Goal: Task Accomplishment & Management: Complete application form

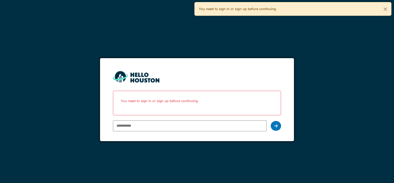
drag, startPoint x: 0, startPoint y: 0, endPoint x: 194, endPoint y: 128, distance: 232.7
click at [194, 128] on input "email" at bounding box center [189, 125] width 153 height 11
click at [142, 124] on input "email" at bounding box center [189, 125] width 153 height 11
click at [146, 123] on input "**" at bounding box center [189, 125] width 153 height 11
type input "**********"
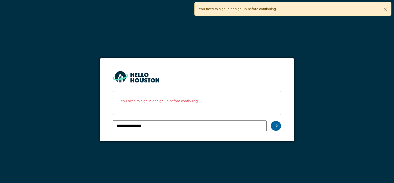
click at [277, 122] on div at bounding box center [276, 126] width 10 height 10
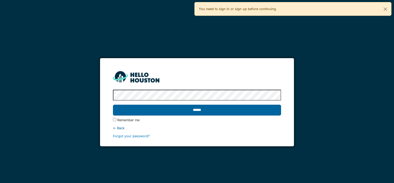
click at [196, 112] on input "******" at bounding box center [197, 109] width 168 height 11
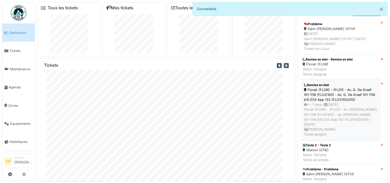
click at [336, 90] on div "Florair (FLOR) - (FLO1) - Av. G. De Greef 101-1118 (FLO1/100) - Av. G. De Greef…" at bounding box center [340, 94] width 73 height 15
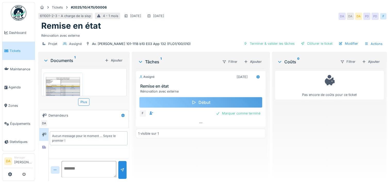
click at [197, 103] on div "Début" at bounding box center [200, 102] width 123 height 11
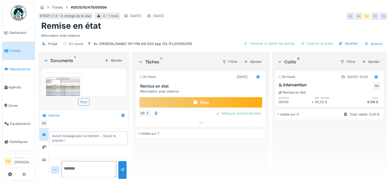
click at [17, 67] on span "Maintenance" at bounding box center [21, 69] width 23 height 5
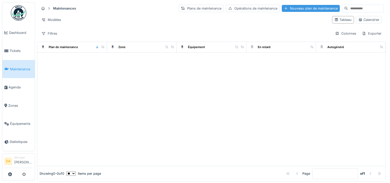
click at [282, 8] on div "Nouveau plan de maintenance" at bounding box center [311, 8] width 58 height 7
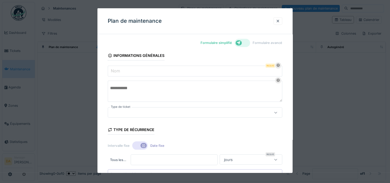
click at [179, 71] on input "Nom" at bounding box center [195, 70] width 175 height 11
click at [178, 71] on input "Nom" at bounding box center [195, 70] width 175 height 11
click at [183, 72] on input "Nom" at bounding box center [195, 70] width 175 height 11
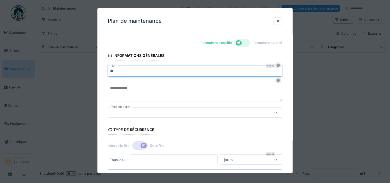
type input "*"
click at [146, 71] on input "**********" at bounding box center [195, 70] width 175 height 11
click at [180, 73] on input "**********" at bounding box center [195, 70] width 175 height 11
type input "**********"
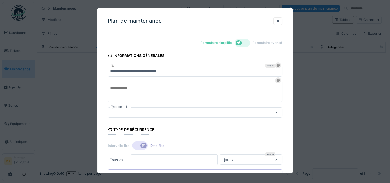
click at [179, 86] on textarea at bounding box center [195, 90] width 175 height 21
click at [174, 111] on div at bounding box center [184, 112] width 149 height 6
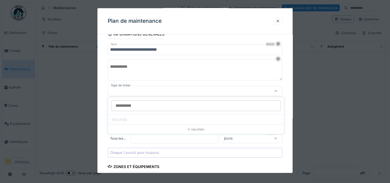
scroll to position [4, 0]
click at [176, 107] on input "Type de ticket" at bounding box center [196, 109] width 170 height 11
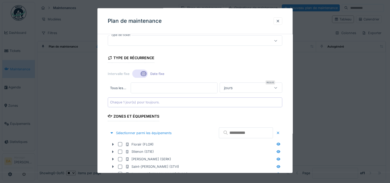
scroll to position [73, 0]
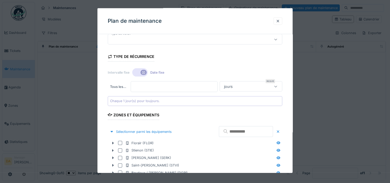
click at [138, 88] on input "*" at bounding box center [174, 86] width 87 height 11
click at [274, 89] on div at bounding box center [276, 86] width 12 height 10
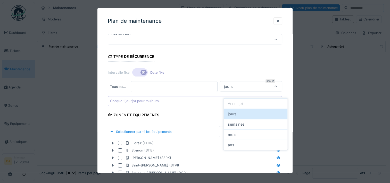
scroll to position [69, 0]
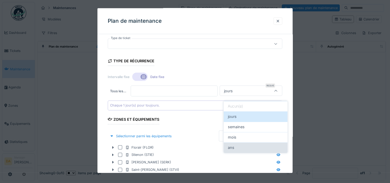
click at [254, 145] on div "ans" at bounding box center [256, 147] width 56 height 6
type input "******"
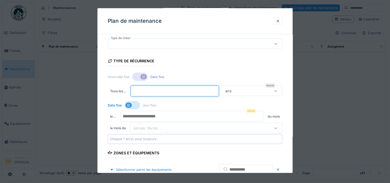
click at [144, 91] on input "*" at bounding box center [175, 90] width 88 height 11
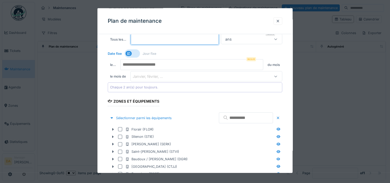
type input "*"
click at [164, 74] on div "Janvier, février, ..." at bounding box center [151, 76] width 37 height 6
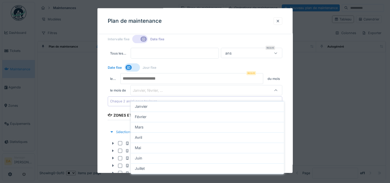
scroll to position [105, 0]
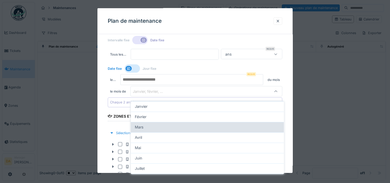
click at [162, 124] on div "Mars" at bounding box center [207, 127] width 145 height 6
type input "*"
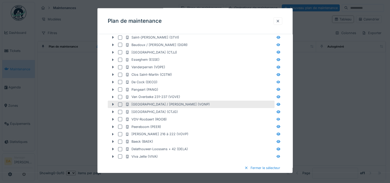
scroll to position [183, 0]
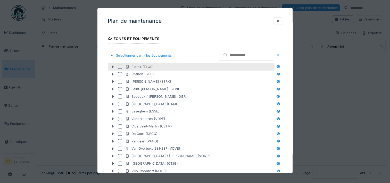
click at [121, 65] on div at bounding box center [120, 66] width 4 height 4
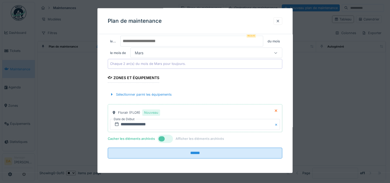
scroll to position [142, 0]
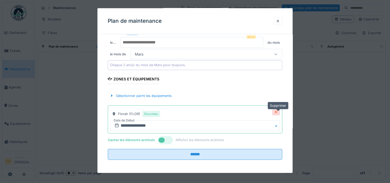
click at [278, 112] on icon at bounding box center [276, 111] width 4 height 3
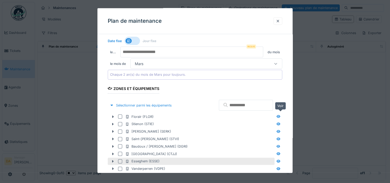
scroll to position [183, 0]
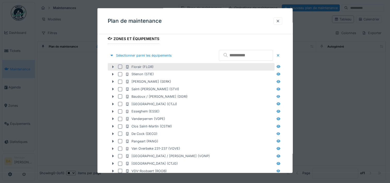
click at [113, 66] on icon at bounding box center [113, 66] width 2 height 3
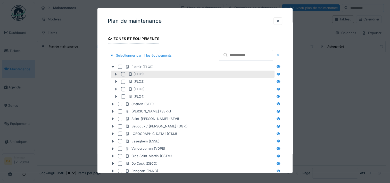
click at [124, 72] on div at bounding box center [123, 74] width 4 height 4
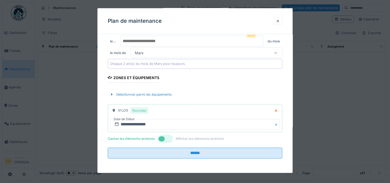
scroll to position [142, 0]
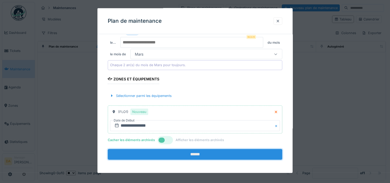
click at [195, 152] on input "******" at bounding box center [195, 154] width 175 height 11
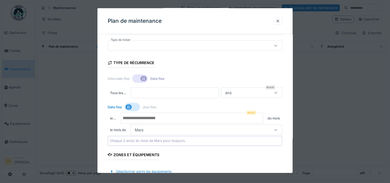
scroll to position [65, 0]
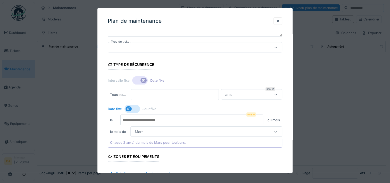
click at [168, 123] on input "number" at bounding box center [191, 119] width 143 height 11
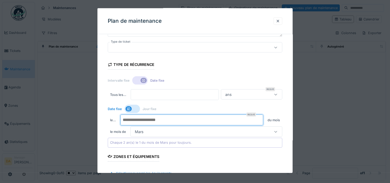
type input "*"
click at [261, 118] on input "*" at bounding box center [191, 119] width 143 height 11
click at [137, 107] on div at bounding box center [132, 108] width 15 height 8
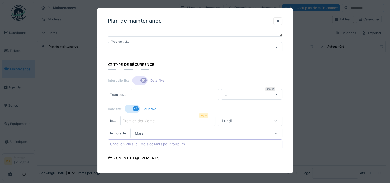
click at [150, 122] on div "Premier, deuxième, ..." at bounding box center [145, 121] width 44 height 6
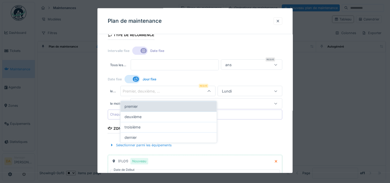
click at [150, 103] on div "premier" at bounding box center [169, 106] width 88 height 6
type input "*"
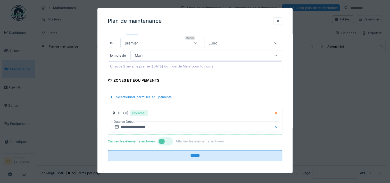
scroll to position [144, 0]
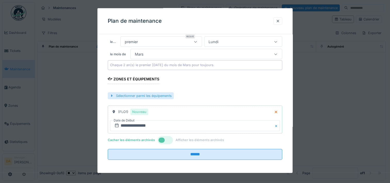
click at [164, 95] on div "Sélectionner parmi les équipements" at bounding box center [141, 95] width 66 height 7
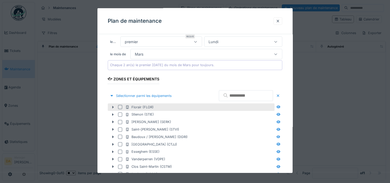
click at [112, 105] on icon at bounding box center [113, 106] width 4 height 3
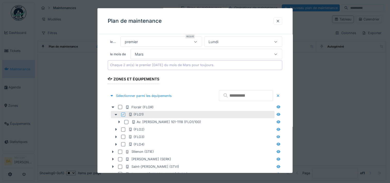
click at [215, 81] on form "**********" at bounding box center [195, 132] width 175 height 457
click at [110, 94] on div at bounding box center [112, 95] width 4 height 5
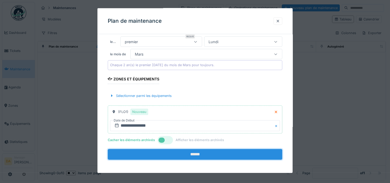
click at [167, 154] on input "******" at bounding box center [195, 154] width 175 height 11
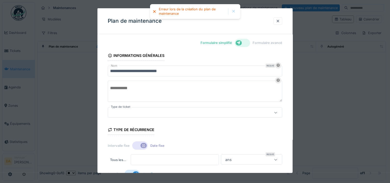
scroll to position [0, 0]
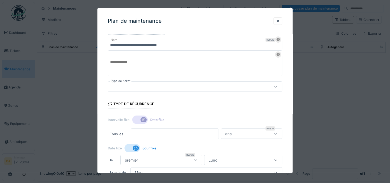
click at [194, 84] on div at bounding box center [184, 87] width 149 height 6
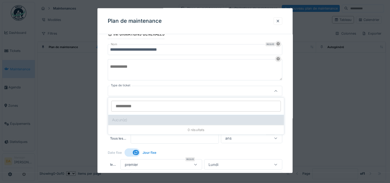
click at [175, 120] on div "Aucun(e)" at bounding box center [196, 119] width 176 height 10
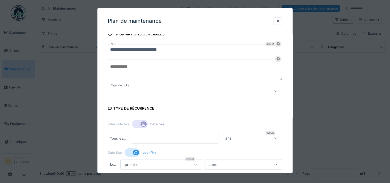
click at [175, 91] on div at bounding box center [184, 91] width 149 height 6
type input "*"
click at [177, 69] on textarea at bounding box center [195, 69] width 175 height 21
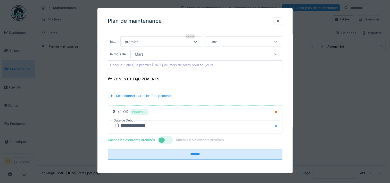
scroll to position [4, 0]
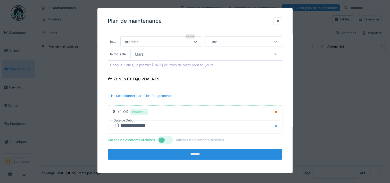
click at [203, 152] on input "******" at bounding box center [195, 154] width 175 height 11
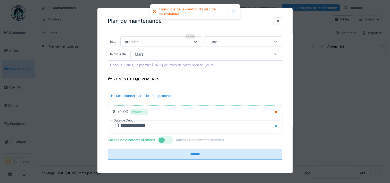
click at [171, 140] on div at bounding box center [165, 140] width 15 height 8
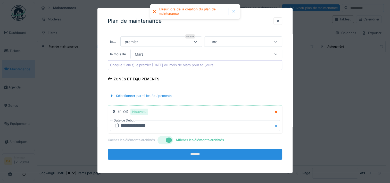
click at [176, 151] on input "******" at bounding box center [195, 154] width 175 height 11
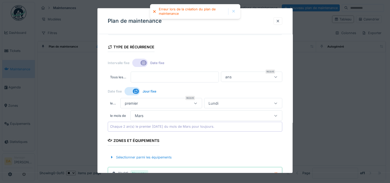
scroll to position [0, 0]
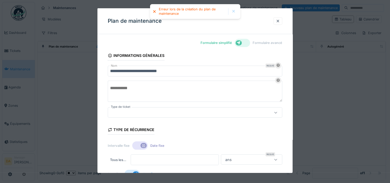
click at [246, 43] on div at bounding box center [242, 43] width 15 height 8
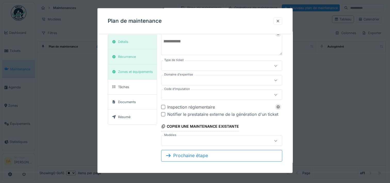
scroll to position [45, 0]
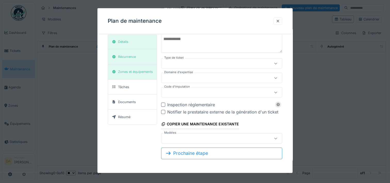
click at [203, 103] on div "Inspection réglementaire" at bounding box center [224, 104] width 115 height 6
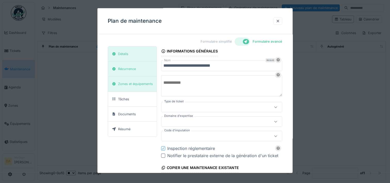
scroll to position [0, 0]
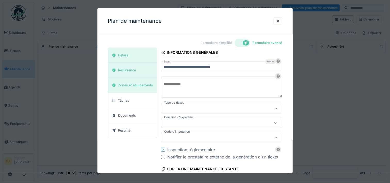
click at [214, 103] on div at bounding box center [221, 108] width 121 height 10
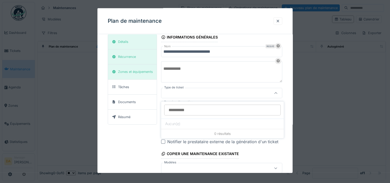
scroll to position [17, 0]
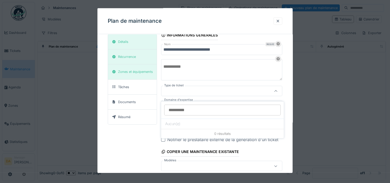
click at [216, 92] on div at bounding box center [213, 91] width 101 height 6
click at [218, 103] on div at bounding box center [213, 105] width 101 height 6
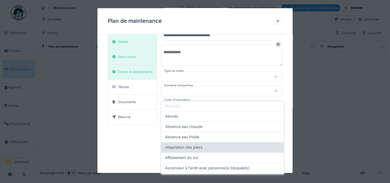
scroll to position [0, 0]
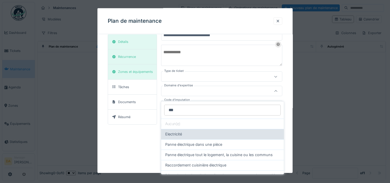
type input "***"
click at [212, 131] on div "Electricité" at bounding box center [222, 134] width 114 height 6
type input "****"
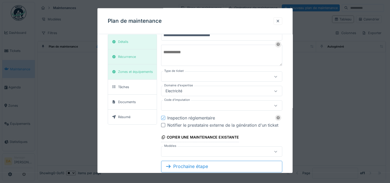
click at [229, 104] on div at bounding box center [213, 105] width 101 height 6
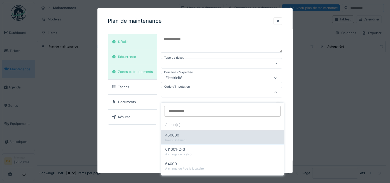
scroll to position [21, 0]
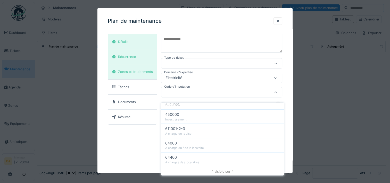
click at [123, 149] on div "**********" at bounding box center [195, 83] width 175 height 160
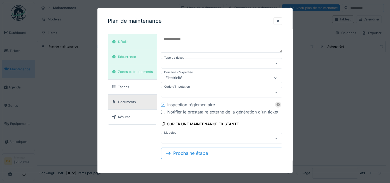
click at [119, 101] on div "Documents" at bounding box center [127, 101] width 18 height 5
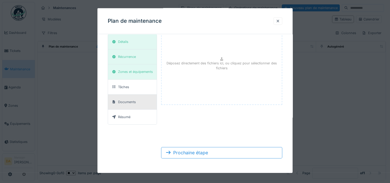
scroll to position [22, 0]
click at [121, 133] on div "Détails Récurrence Zones et équipements Tâches Documents Résumé Déposez directe…" at bounding box center [195, 94] width 175 height 137
click at [128, 91] on div "Tâches" at bounding box center [132, 86] width 49 height 15
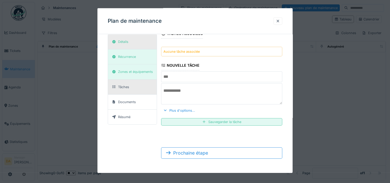
click at [124, 42] on div "Détails" at bounding box center [123, 41] width 10 height 5
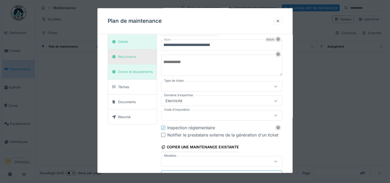
click at [125, 52] on div "Récurrence" at bounding box center [132, 56] width 49 height 15
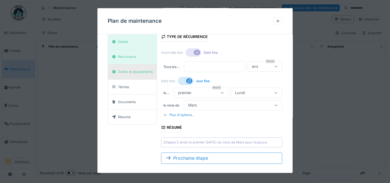
click at [128, 70] on div "Zones et équipements" at bounding box center [135, 71] width 35 height 5
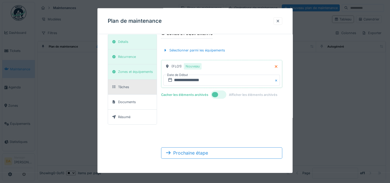
click at [130, 90] on div "Tâches" at bounding box center [132, 86] width 49 height 15
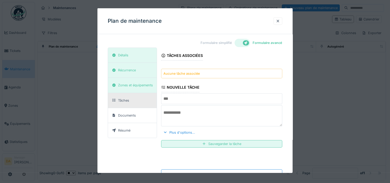
scroll to position [0, 0]
click at [130, 133] on div "Résumé" at bounding box center [132, 130] width 49 height 15
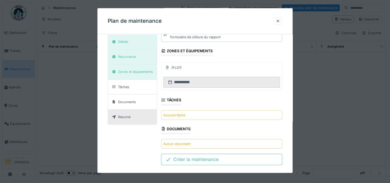
scroll to position [89, 0]
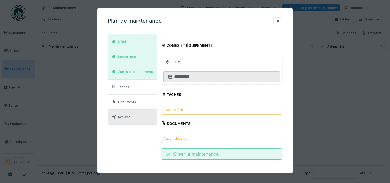
click at [195, 151] on div "Créer la maintenance" at bounding box center [221, 153] width 121 height 11
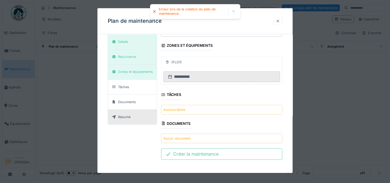
click at [280, 20] on div at bounding box center [278, 21] width 4 height 5
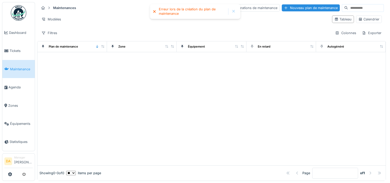
scroll to position [0, 0]
click at [231, 101] on div at bounding box center [211, 109] width 348 height 113
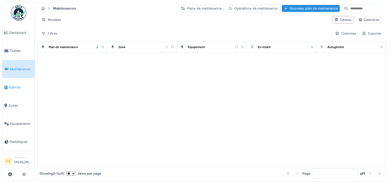
click at [15, 86] on span "Agenda" at bounding box center [21, 87] width 24 height 5
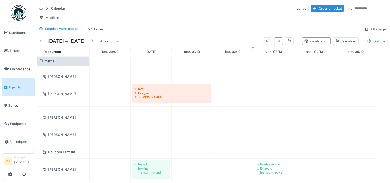
scroll to position [52, 0]
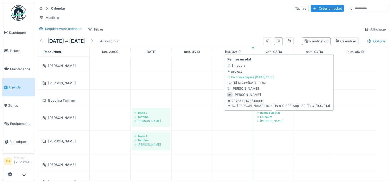
click at [275, 119] on div "En cours" at bounding box center [274, 116] width 34 height 4
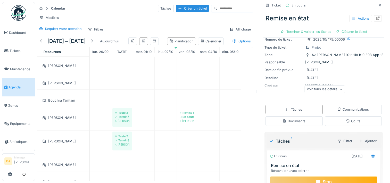
scroll to position [67, 0]
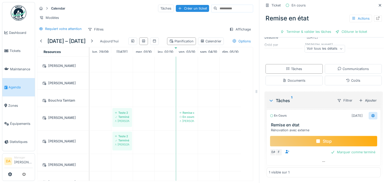
click at [371, 115] on icon at bounding box center [373, 115] width 4 height 3
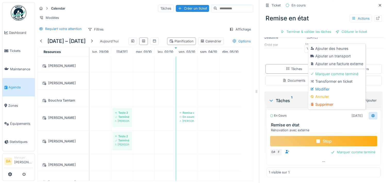
click at [372, 114] on icon at bounding box center [373, 116] width 3 height 4
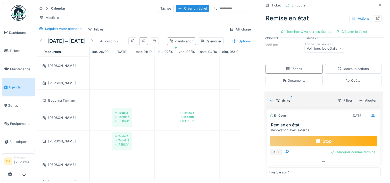
scroll to position [4, 0]
click at [275, 150] on div "F" at bounding box center [278, 151] width 7 height 7
click at [306, 167] on div "1 visible sur 1" at bounding box center [324, 172] width 114 height 10
click at [322, 160] on icon at bounding box center [324, 161] width 4 height 3
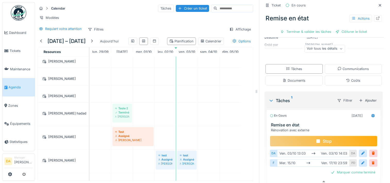
scroll to position [0, 0]
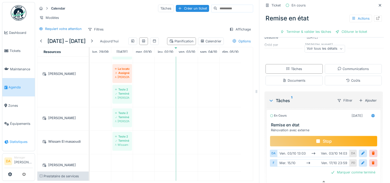
click at [21, 139] on span "Statistiques" at bounding box center [21, 141] width 23 height 5
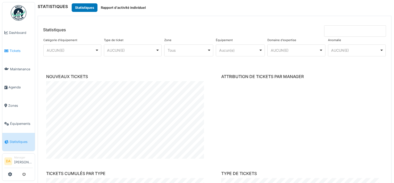
click at [19, 48] on span "Tickets" at bounding box center [21, 50] width 23 height 5
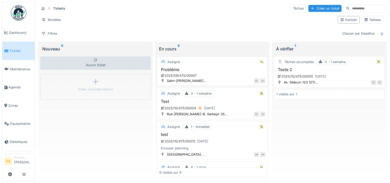
click at [220, 69] on h3 "Problème" at bounding box center [212, 69] width 106 height 5
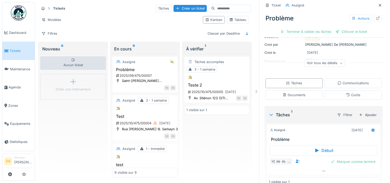
scroll to position [57, 0]
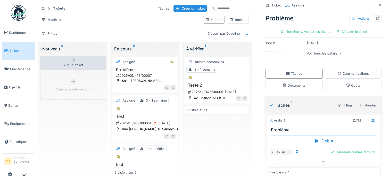
click at [322, 168] on div "1 visible sur 1" at bounding box center [324, 172] width 114 height 10
click at [322, 160] on icon at bounding box center [324, 160] width 4 height 3
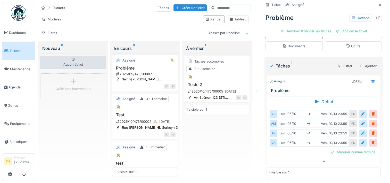
scroll to position [0, 0]
click at [20, 121] on span "Équipements" at bounding box center [21, 123] width 23 height 5
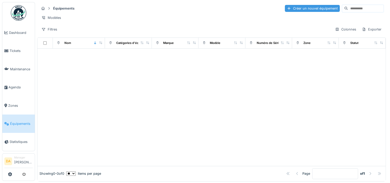
click at [294, 6] on div "Créer un nouvel équipement" at bounding box center [312, 8] width 55 height 7
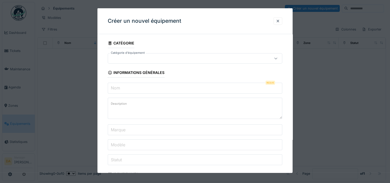
click at [176, 57] on div at bounding box center [184, 58] width 149 height 6
click at [176, 73] on input "Catégorie d'équipement" at bounding box center [196, 73] width 170 height 11
click at [64, 102] on div at bounding box center [195, 91] width 390 height 183
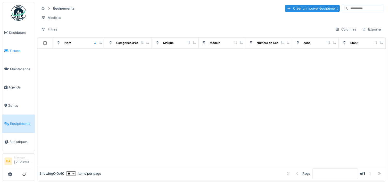
click at [15, 51] on span "Tickets" at bounding box center [21, 50] width 23 height 5
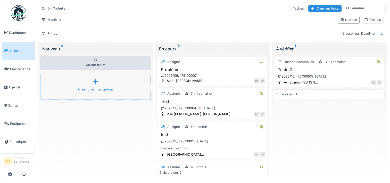
click at [94, 87] on div "Créer une intervention" at bounding box center [95, 89] width 35 height 5
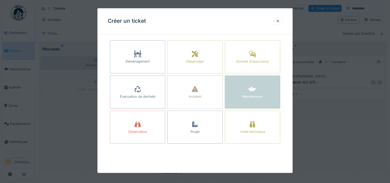
click at [254, 92] on icon at bounding box center [253, 89] width 8 height 6
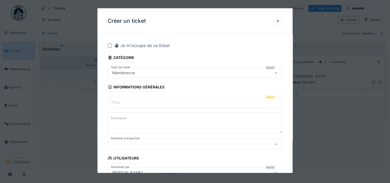
click at [238, 104] on input "Titre" at bounding box center [195, 102] width 175 height 11
click at [233, 146] on div at bounding box center [184, 144] width 149 height 6
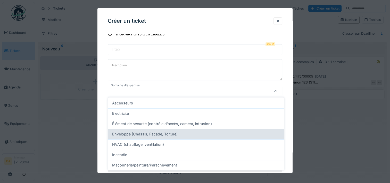
scroll to position [26, 0]
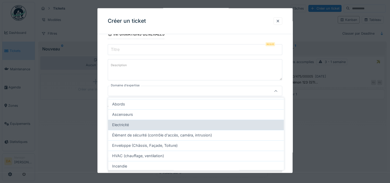
click at [153, 126] on div "Electricité" at bounding box center [196, 125] width 168 height 6
type input "****"
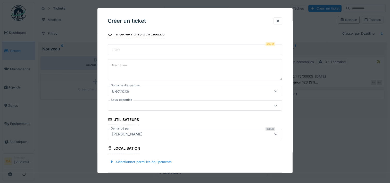
click at [143, 52] on input "Titre" at bounding box center [195, 49] width 175 height 11
type input "*"
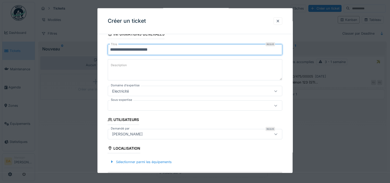
type input "**********"
click at [136, 103] on div at bounding box center [184, 105] width 149 height 6
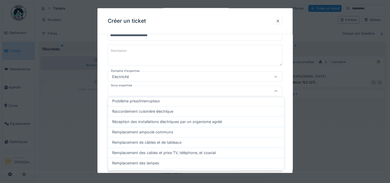
scroll to position [92, 0]
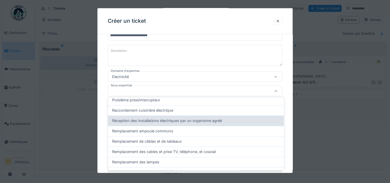
click at [203, 119] on span "Réception des installations électriques par un organisme agréé" at bounding box center [167, 121] width 110 height 6
type input "****"
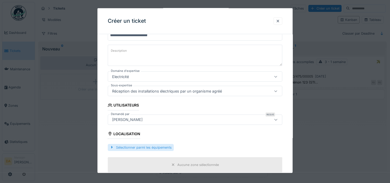
click at [128, 147] on div "Sélectionner parmi les équipements" at bounding box center [141, 146] width 66 height 7
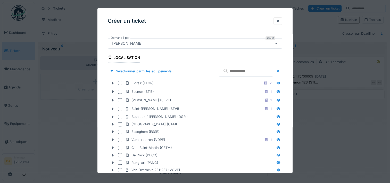
scroll to position [170, 0]
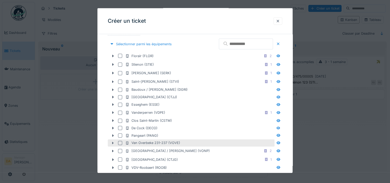
click at [113, 141] on icon at bounding box center [113, 142] width 4 height 3
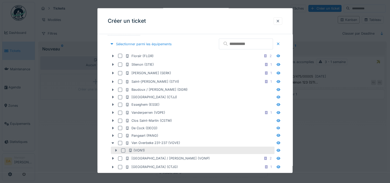
click at [117, 148] on icon at bounding box center [116, 149] width 4 height 3
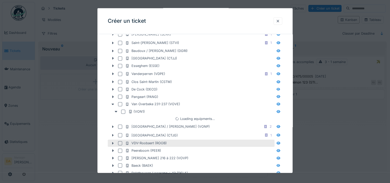
scroll to position [222, 0]
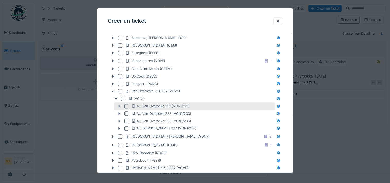
click at [119, 105] on icon at bounding box center [120, 106] width 2 height 3
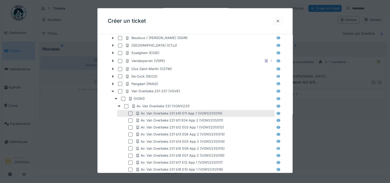
click at [131, 113] on div at bounding box center [130, 113] width 4 height 4
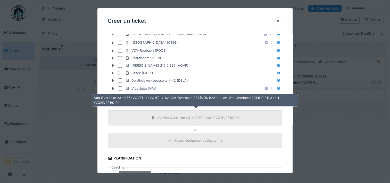
scroll to position [480, 0]
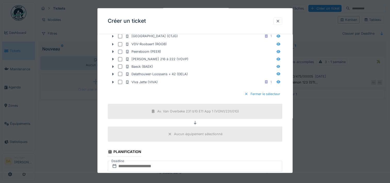
click at [255, 93] on div "Fermer le sélecteur" at bounding box center [262, 93] width 40 height 7
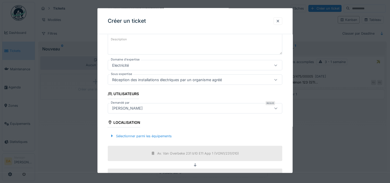
scroll to position [70, 0]
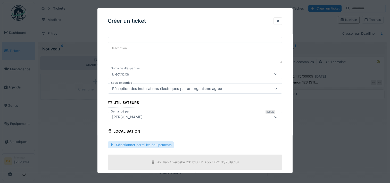
click at [150, 145] on div "Sélectionner parmi les équipements" at bounding box center [141, 144] width 66 height 7
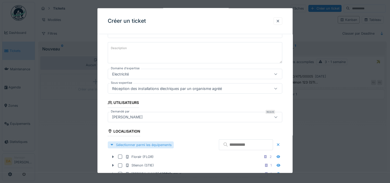
click at [151, 144] on div "Sélectionner parmi les équipements" at bounding box center [141, 144] width 66 height 7
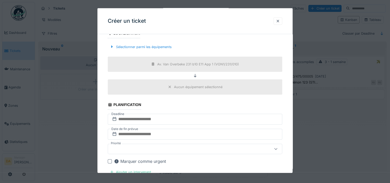
scroll to position [173, 0]
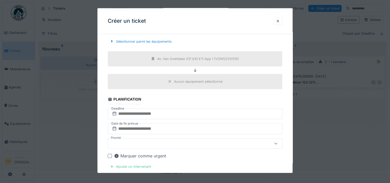
click at [194, 80] on div "Aucun équipement sélectionné" at bounding box center [198, 81] width 48 height 5
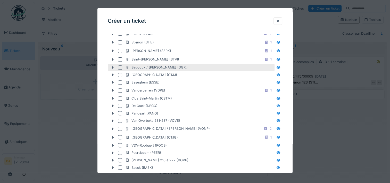
scroll to position [276, 0]
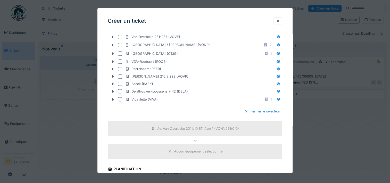
click at [200, 149] on div "Aucun équipement sélectionné" at bounding box center [198, 151] width 48 height 5
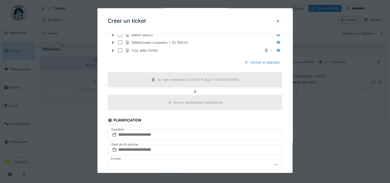
scroll to position [354, 0]
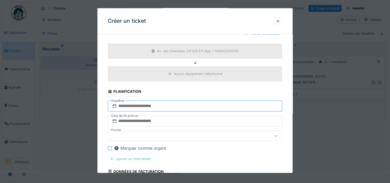
click at [174, 102] on input "text" at bounding box center [195, 105] width 175 height 11
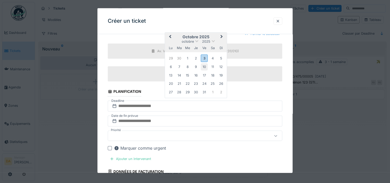
click at [205, 65] on div "10" at bounding box center [204, 66] width 7 height 7
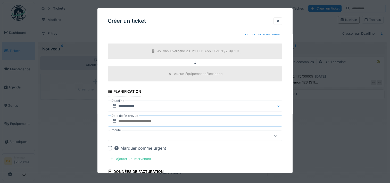
click at [174, 120] on input "text" at bounding box center [195, 120] width 175 height 11
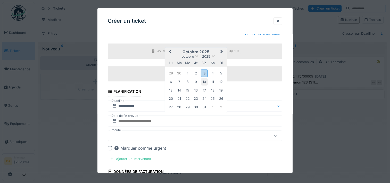
click at [204, 80] on div "10" at bounding box center [204, 81] width 7 height 7
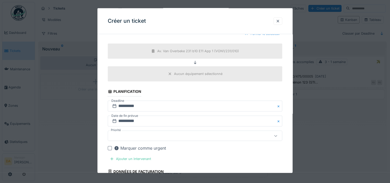
click at [133, 133] on div at bounding box center [184, 136] width 149 height 6
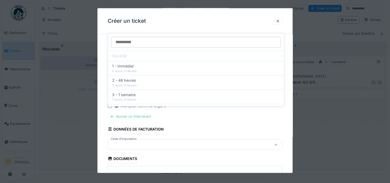
scroll to position [397, 0]
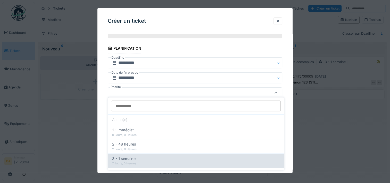
click at [164, 158] on div "3 - 1 semaine" at bounding box center [196, 158] width 168 height 6
type input "***"
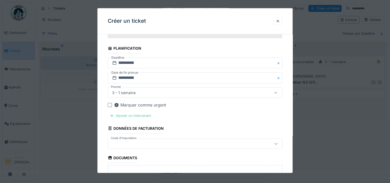
click at [159, 143] on div at bounding box center [184, 144] width 149 height 6
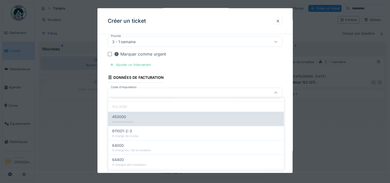
scroll to position [21, 0]
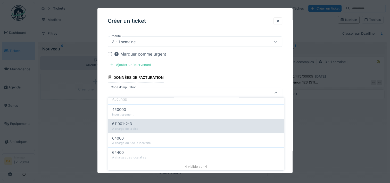
click at [168, 125] on div "611001-2-3" at bounding box center [196, 124] width 168 height 6
type input "****"
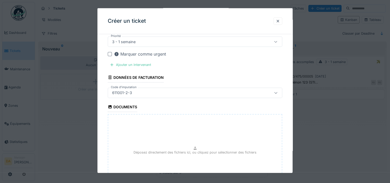
scroll to position [497, 0]
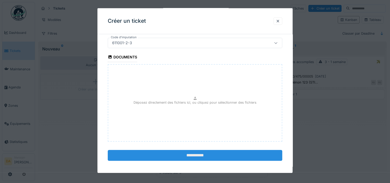
click at [204, 155] on input "**********" at bounding box center [195, 155] width 175 height 11
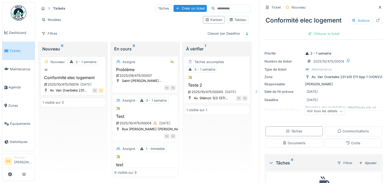
click at [77, 73] on div "Nouveau 3 - 1 semaine Conformité elec logement 2025/10/475/00014 10/10/2025 Av.…" at bounding box center [73, 75] width 66 height 39
click at [86, 60] on div "3 - 1 semaine" at bounding box center [86, 61] width 21 height 5
click at [53, 49] on div "Nouveau 0" at bounding box center [73, 49] width 62 height 6
click at [52, 75] on h3 "Conformité elec logement" at bounding box center [73, 77] width 61 height 5
click at [55, 76] on h3 "Conformité elec logement" at bounding box center [73, 77] width 61 height 5
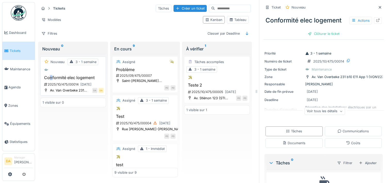
drag, startPoint x: 56, startPoint y: 77, endPoint x: 51, endPoint y: 73, distance: 6.7
click at [51, 73] on div "Nouveau 3 - 1 semaine Conformité elec logement 2025/10/475/00014 10/10/2025 Av.…" at bounding box center [73, 75] width 66 height 39
drag, startPoint x: 51, startPoint y: 73, endPoint x: 59, endPoint y: 89, distance: 18.1
click at [59, 89] on div "Av. Van Overbeke 231..." at bounding box center [68, 90] width 37 height 5
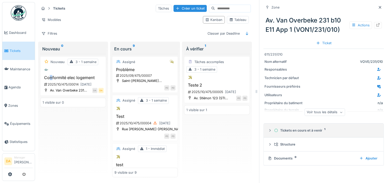
click at [314, 131] on div "Tickets en cours et à venir 1" at bounding box center [325, 130] width 103 height 5
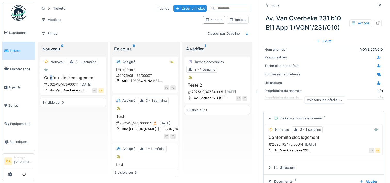
scroll to position [22, 0]
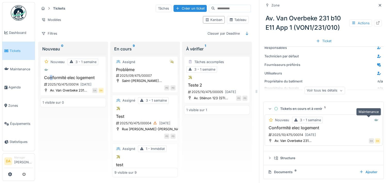
click at [374, 119] on icon at bounding box center [376, 120] width 4 height 2
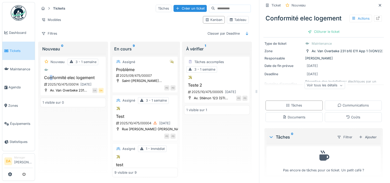
scroll to position [26, 0]
click at [303, 105] on div "Tâches" at bounding box center [294, 105] width 57 height 10
click at [61, 65] on div "Nouveau 3 - 1 semaine" at bounding box center [73, 65] width 61 height 14
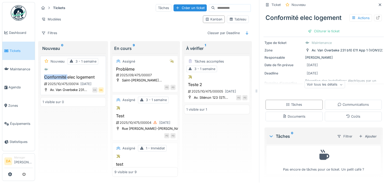
click at [61, 65] on div "Nouveau 3 - 1 semaine" at bounding box center [73, 65] width 61 height 14
click at [15, 51] on span "Tickets" at bounding box center [21, 50] width 23 height 5
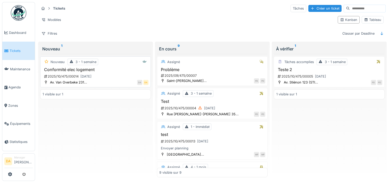
click at [125, 67] on h3 "Conformité elec logement" at bounding box center [96, 69] width 106 height 5
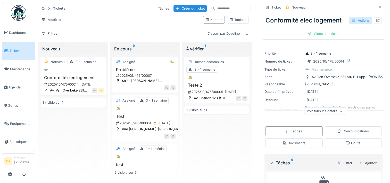
click at [353, 21] on div "Actions" at bounding box center [360, 20] width 23 height 7
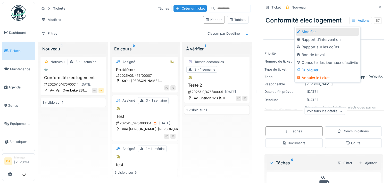
click at [315, 33] on div "Modifier" at bounding box center [327, 32] width 63 height 8
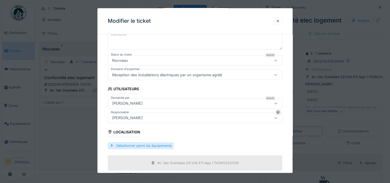
scroll to position [103, 0]
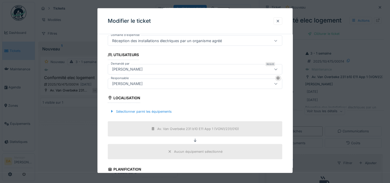
click at [152, 85] on div "[PERSON_NAME]" at bounding box center [184, 83] width 149 height 6
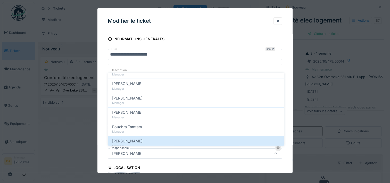
scroll to position [0, 0]
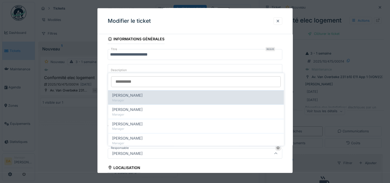
click at [183, 98] on div "Manager" at bounding box center [196, 100] width 168 height 4
type input "*****"
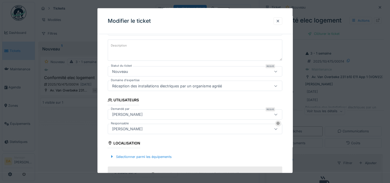
scroll to position [34, 0]
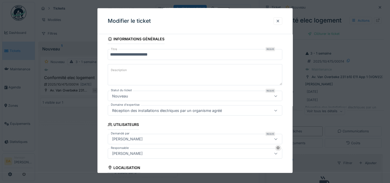
click at [150, 72] on textarea "Description" at bounding box center [195, 74] width 175 height 21
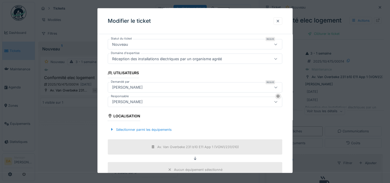
scroll to position [0, 0]
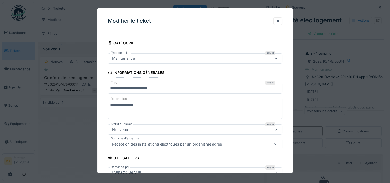
drag, startPoint x: 136, startPoint y: 104, endPoint x: 131, endPoint y: 104, distance: 4.9
click at [131, 104] on textarea "**********" at bounding box center [195, 107] width 175 height 21
click at [171, 107] on textarea "**********" at bounding box center [195, 107] width 175 height 21
click at [134, 104] on textarea "**********" at bounding box center [195, 107] width 175 height 21
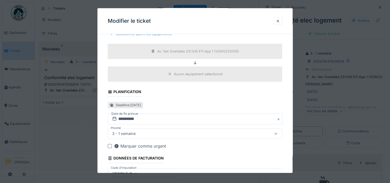
scroll to position [214, 0]
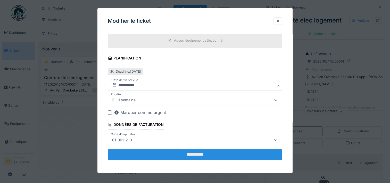
type textarea "**********"
click at [196, 154] on input "**********" at bounding box center [195, 154] width 175 height 11
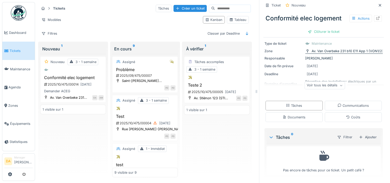
scroll to position [31, 0]
click at [346, 116] on div "Coûts" at bounding box center [353, 116] width 14 height 5
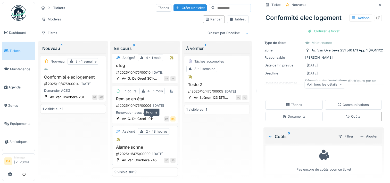
scroll to position [4, 0]
click at [135, 150] on div "2025/11/475/00009 16/11/2025" at bounding box center [146, 153] width 60 height 6
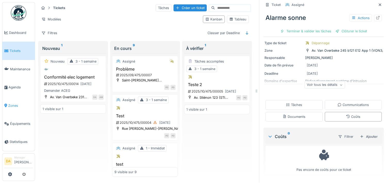
click at [9, 103] on span "Zones" at bounding box center [20, 105] width 24 height 5
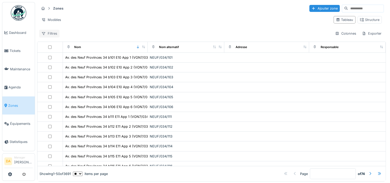
click at [47, 34] on div "Filtres" at bounding box center [49, 33] width 20 height 7
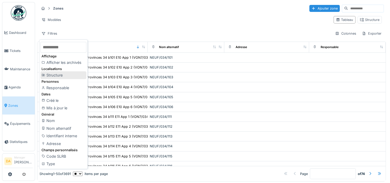
click at [60, 74] on div "Structure" at bounding box center [63, 75] width 46 height 8
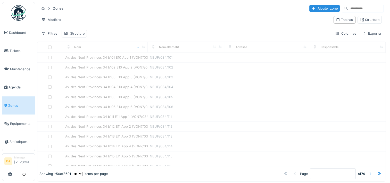
click at [75, 30] on div "Structure" at bounding box center [74, 33] width 25 height 7
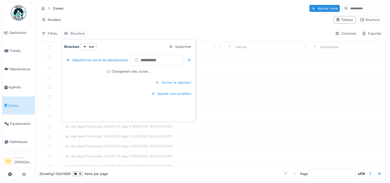
click at [177, 81] on div "Fermer le sélecteur" at bounding box center [173, 82] width 40 height 7
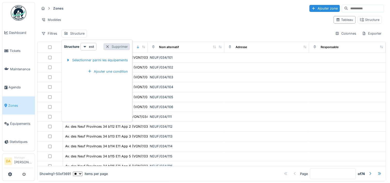
click at [123, 45] on div "Supprimer" at bounding box center [116, 46] width 27 height 7
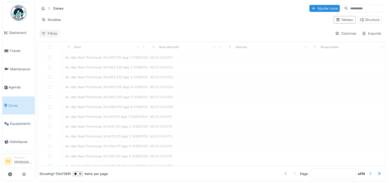
click at [46, 32] on div "Filtres" at bounding box center [49, 33] width 20 height 7
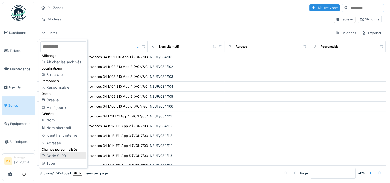
scroll to position [4, 0]
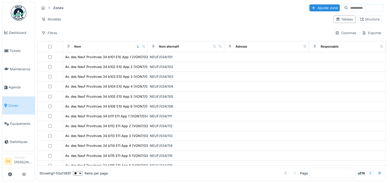
click at [128, 21] on div "Zones Ajouter zone Modèles Tableau Structure Filtres Colonnes Exporter" at bounding box center [211, 20] width 349 height 37
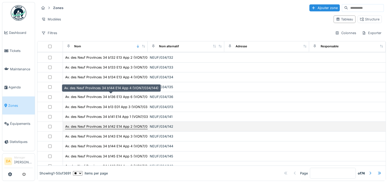
scroll to position [379, 0]
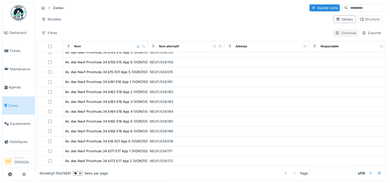
click at [339, 30] on div "Colonnes" at bounding box center [346, 32] width 26 height 7
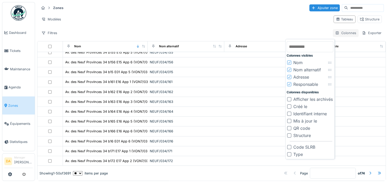
click at [339, 30] on div "Colonnes" at bounding box center [346, 32] width 26 height 7
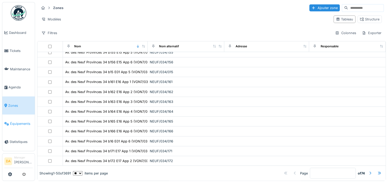
click at [15, 121] on span "Équipements" at bounding box center [21, 123] width 23 height 5
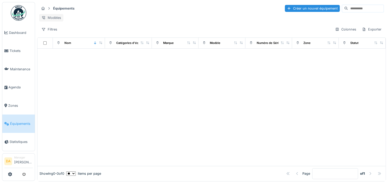
click at [56, 18] on div "Modèles" at bounding box center [51, 17] width 24 height 7
click at [113, 17] on div "Modèles" at bounding box center [211, 17] width 345 height 7
